Goal: Transaction & Acquisition: Purchase product/service

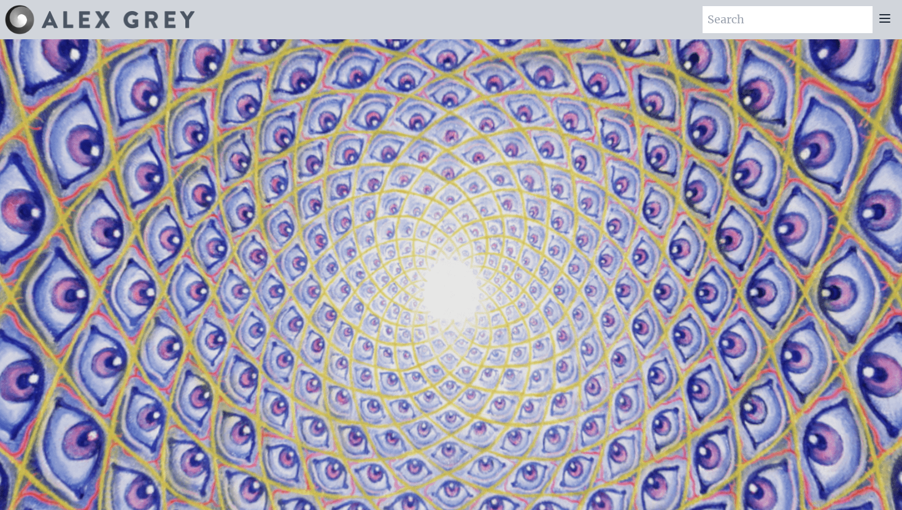
click at [884, 12] on icon at bounding box center [884, 18] width 15 height 15
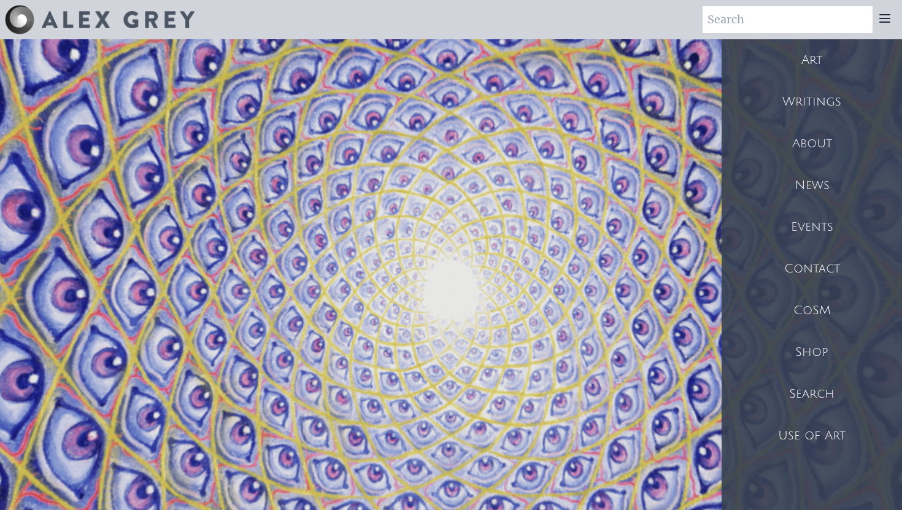
click at [808, 358] on div "Shop" at bounding box center [812, 352] width 180 height 42
click at [614, 36] on div "Art Writings About" at bounding box center [451, 19] width 902 height 39
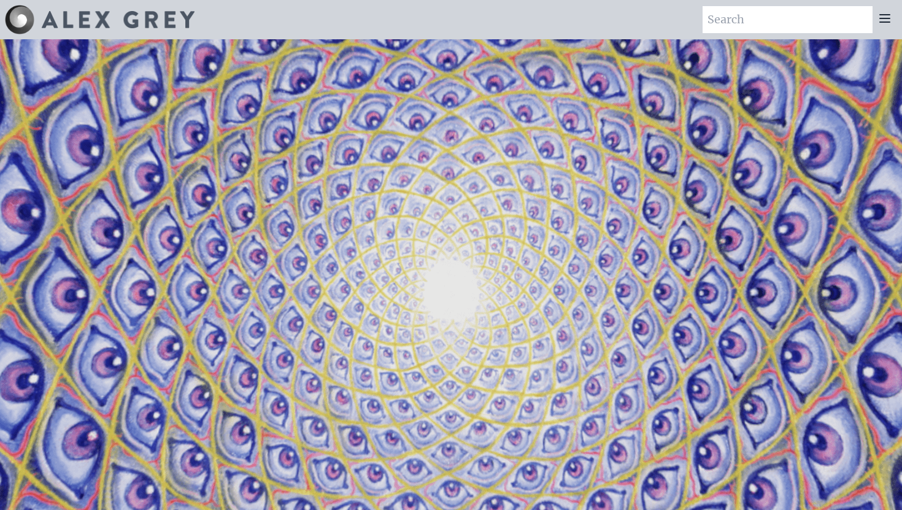
click at [101, 26] on img at bounding box center [118, 19] width 153 height 17
click at [873, 19] on div at bounding box center [885, 19] width 25 height 27
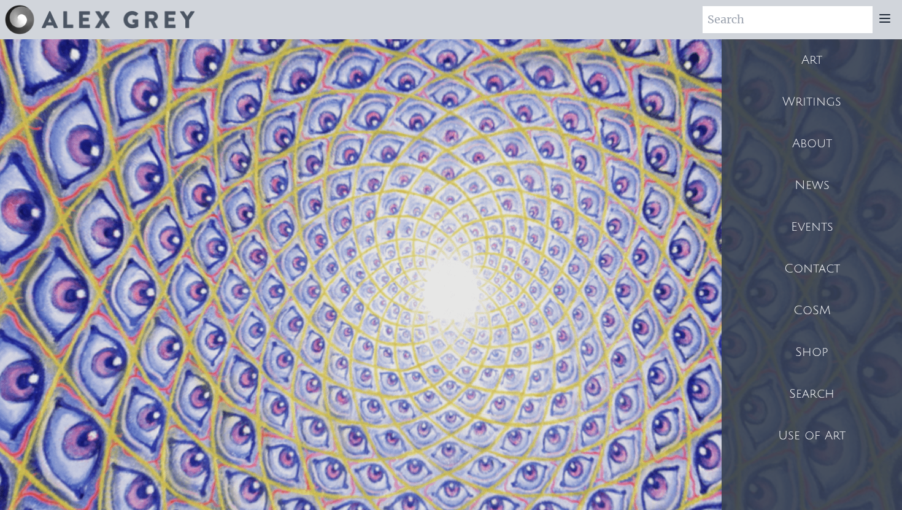
click at [819, 350] on div "Shop" at bounding box center [812, 352] width 180 height 42
